Goal: Ask a question

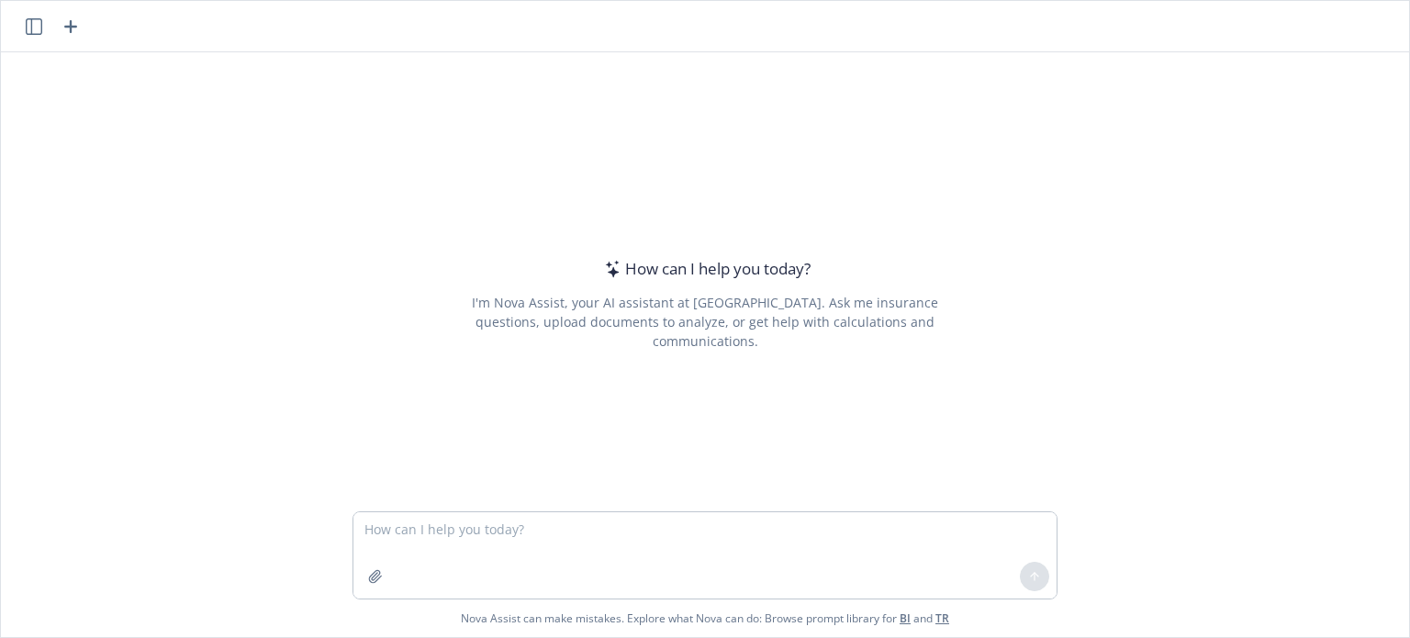
type textarea "L ip d sitametco adi elitsedd eiusmodte incididun utlabo, etd mag aliqua enimad…"
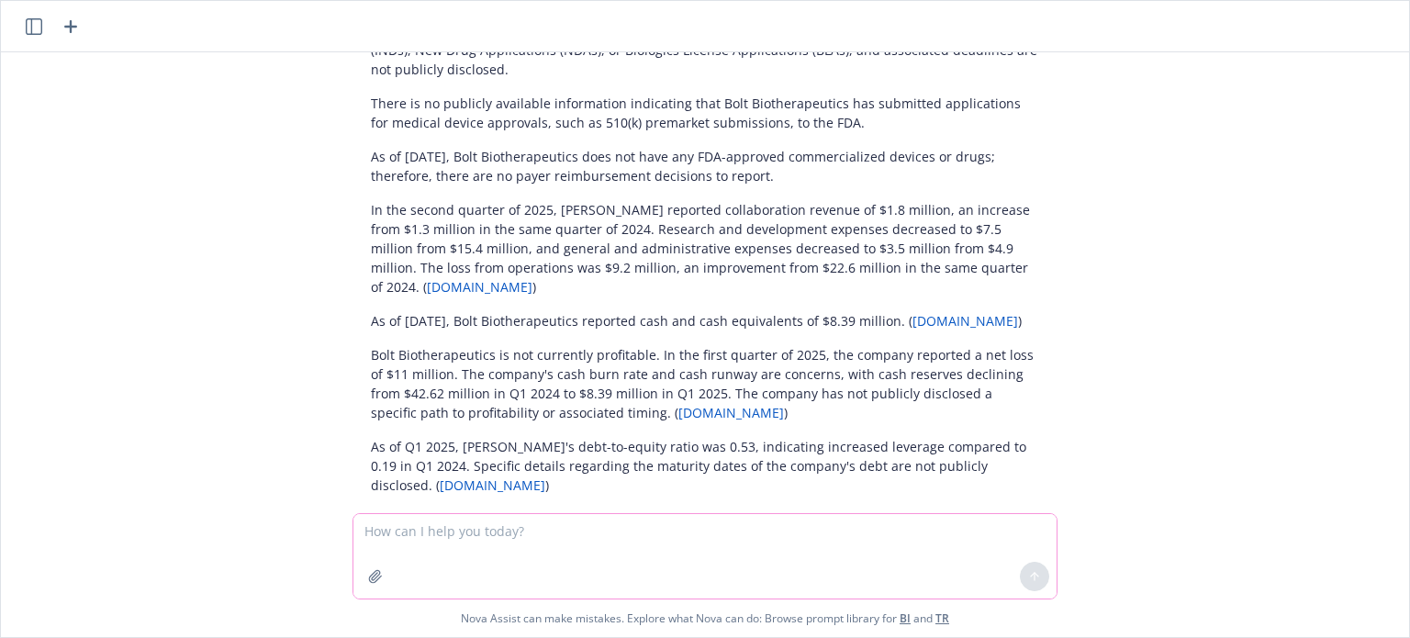
scroll to position [2325, 0]
